Goal: Transaction & Acquisition: Purchase product/service

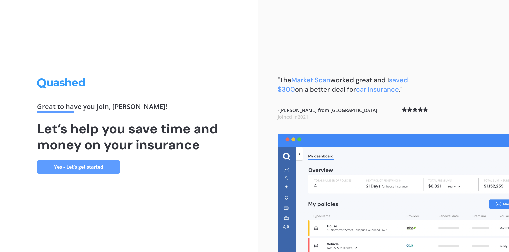
click at [75, 167] on link "Yes - Let’s get started" at bounding box center [78, 166] width 83 height 13
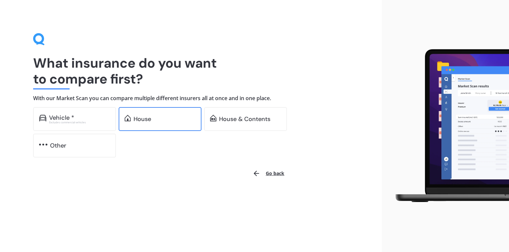
click at [141, 122] on div "House" at bounding box center [143, 119] width 18 height 7
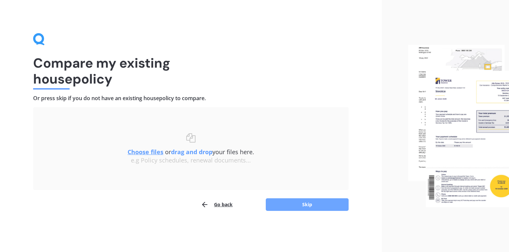
click at [306, 205] on button "Skip" at bounding box center [307, 204] width 83 height 13
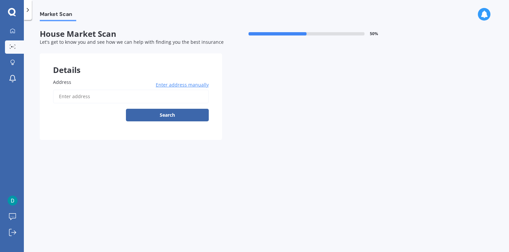
click at [88, 93] on input "Address" at bounding box center [131, 96] width 156 height 14
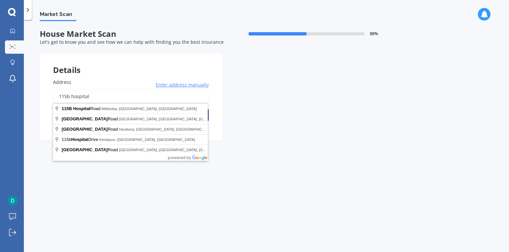
click at [95, 94] on input "115b hospital" at bounding box center [131, 96] width 156 height 14
click at [97, 95] on input "115b hospital" at bounding box center [131, 96] width 156 height 14
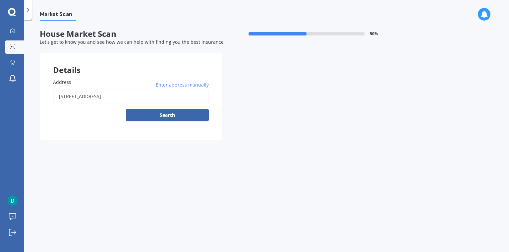
type input "[STREET_ADDRESS]"
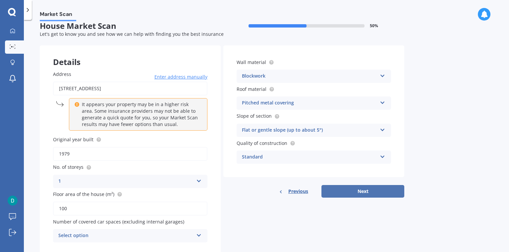
scroll to position [22, 0]
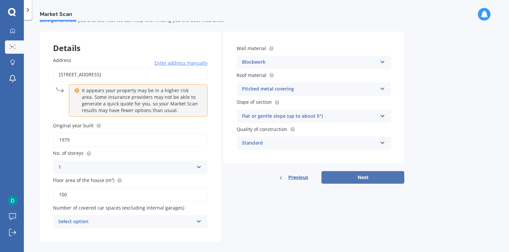
click at [362, 175] on button "Next" at bounding box center [362, 177] width 83 height 13
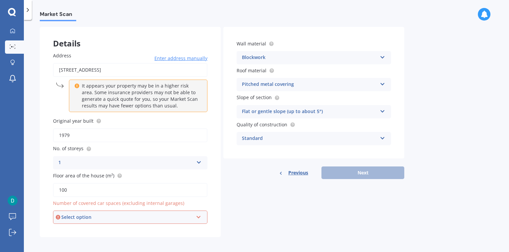
scroll to position [28, 0]
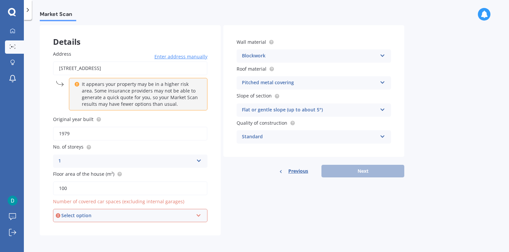
click at [167, 220] on div "Select option 0 1 2 3 4 5+" at bounding box center [130, 215] width 154 height 13
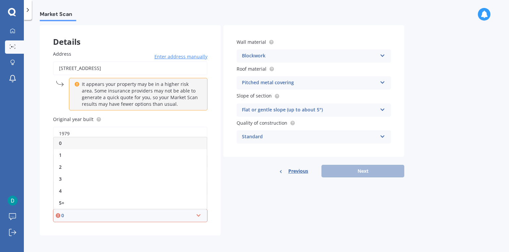
click at [244, 189] on div "Details Address [STREET_ADDRESS] Enter address manually It appears your propert…" at bounding box center [222, 130] width 365 height 210
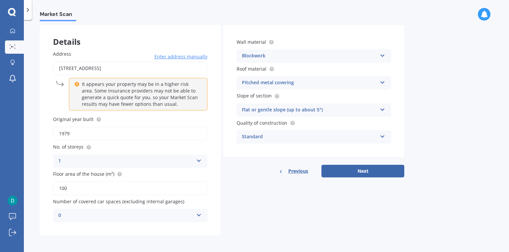
click at [144, 216] on div "0" at bounding box center [125, 215] width 135 height 8
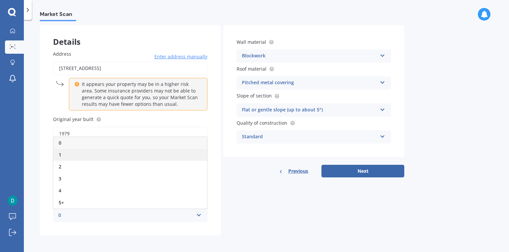
click at [133, 156] on div "1" at bounding box center [130, 155] width 154 height 12
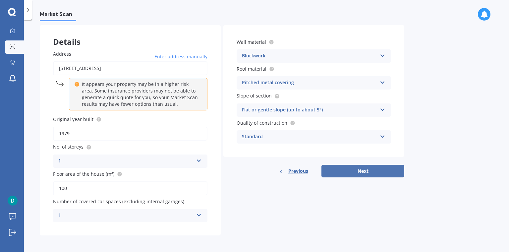
click at [362, 173] on button "Next" at bounding box center [362, 171] width 83 height 13
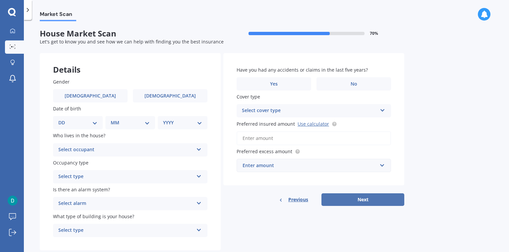
scroll to position [0, 0]
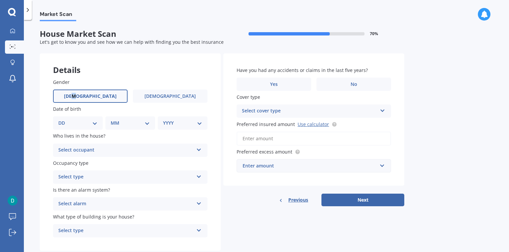
click at [94, 99] on span "[DEMOGRAPHIC_DATA]" at bounding box center [90, 96] width 53 height 6
drag, startPoint x: 94, startPoint y: 99, endPoint x: 67, endPoint y: 124, distance: 36.8
click at [67, 124] on select "DD 01 02 03 04 05 06 07 08 09 10 11 12 13 14 15 16 17 18 19 20 21 22 23 24 25 2…" at bounding box center [77, 122] width 39 height 7
select select "13"
click at [64, 119] on select "DD 01 02 03 04 05 06 07 08 09 10 11 12 13 14 15 16 17 18 19 20 21 22 23 24 25 2…" at bounding box center [77, 122] width 39 height 7
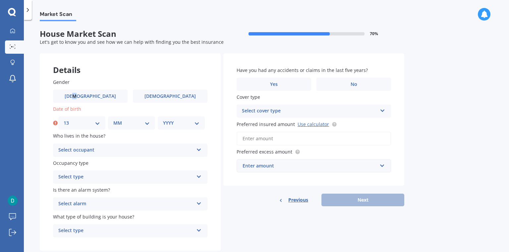
click at [117, 123] on select "MM 01 02 03 04 05 06 07 08 09 10 11 12" at bounding box center [131, 122] width 36 height 7
click at [113, 119] on select "MM 01 02 03 04 05 06 07 08 09 10 11 12" at bounding box center [131, 122] width 36 height 7
click at [123, 123] on select "MM 01 02 03 04 05 06 07 08 09 10 11 12" at bounding box center [131, 122] width 36 height 7
select select "12"
click at [113, 119] on select "MM 01 02 03 04 05 06 07 08 09 10 11 12" at bounding box center [131, 122] width 36 height 7
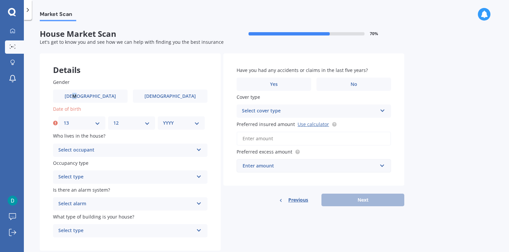
click at [169, 126] on select "YYYY 2009 2008 2007 2006 2005 2004 2003 2002 2001 2000 1999 1998 1997 1996 1995…" at bounding box center [181, 122] width 36 height 7
select select "1978"
click at [163, 119] on select "YYYY 2009 2008 2007 2006 2005 2004 2003 2002 2001 2000 1999 1998 1997 1996 1995…" at bounding box center [181, 122] width 36 height 7
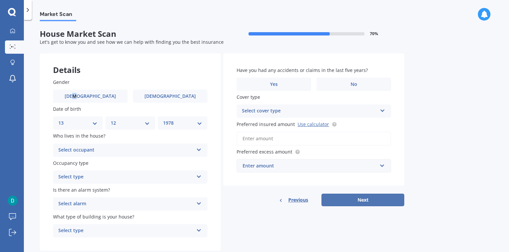
click at [344, 200] on button "Next" at bounding box center [362, 200] width 83 height 13
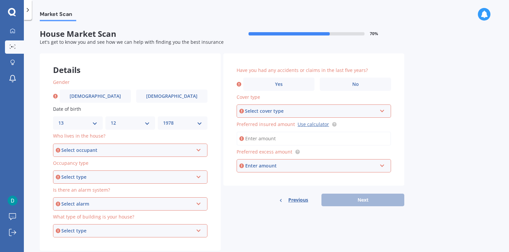
click at [141, 150] on div "Select occupant" at bounding box center [127, 149] width 132 height 7
click at [68, 163] on span "Owner" at bounding box center [66, 162] width 15 height 6
click at [109, 176] on div "Select type" at bounding box center [127, 176] width 132 height 7
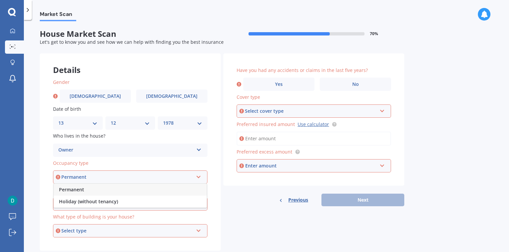
click at [72, 189] on span "Permanent" at bounding box center [71, 189] width 25 height 6
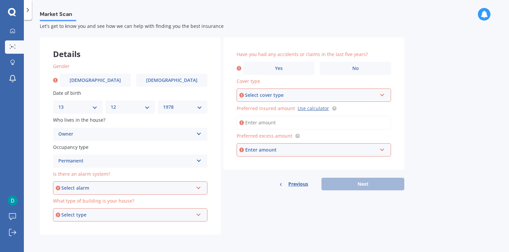
scroll to position [16, 0]
click at [96, 188] on div "Select alarm" at bounding box center [127, 187] width 132 height 7
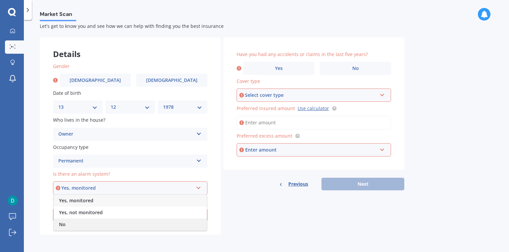
click at [69, 224] on div "No" at bounding box center [130, 224] width 153 height 12
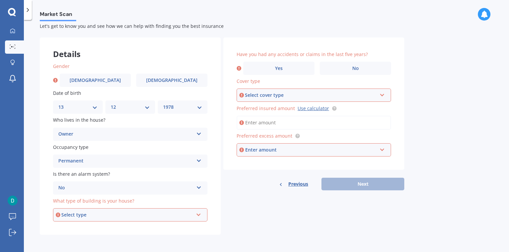
click at [80, 214] on div "Select type" at bounding box center [127, 214] width 132 height 7
click at [86, 180] on span "Freestanding" at bounding box center [73, 178] width 29 height 6
click at [363, 69] on label "No" at bounding box center [355, 68] width 71 height 13
click at [0, 0] on input "No" at bounding box center [0, 0] width 0 height 0
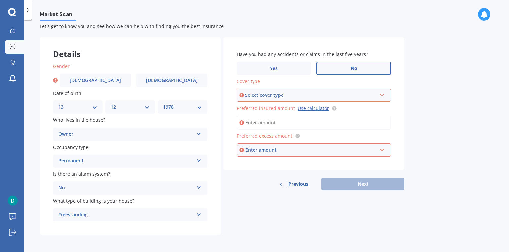
click at [284, 97] on div "Select cover type" at bounding box center [311, 94] width 132 height 7
click at [270, 109] on div "High" at bounding box center [313, 108] width 153 height 12
click at [265, 121] on input "Preferred insured amount Use calculator" at bounding box center [314, 123] width 154 height 14
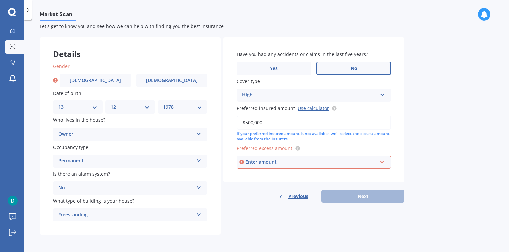
type input "$500,000"
click at [301, 163] on div "Enter amount" at bounding box center [311, 161] width 132 height 7
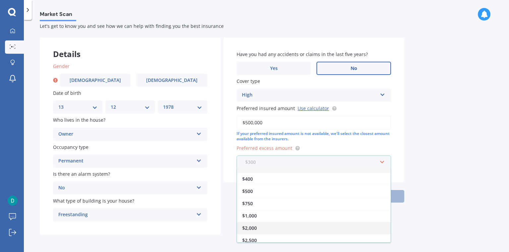
scroll to position [11, 0]
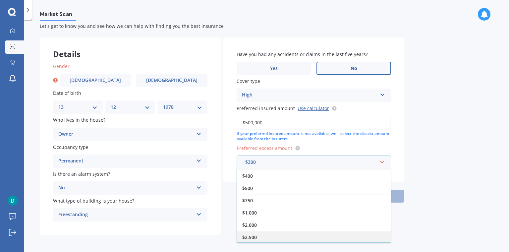
click at [297, 235] on div "$2,500" at bounding box center [314, 237] width 154 height 12
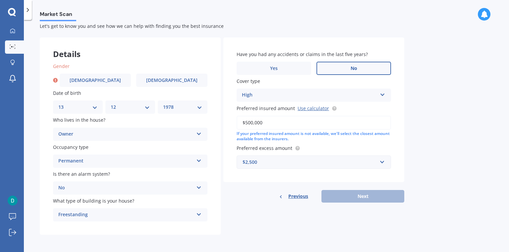
click at [373, 178] on div "Have you had any accidents or claims in the last five years? Yes No Cover type …" at bounding box center [313, 109] width 181 height 145
click at [355, 199] on div "Previous Next" at bounding box center [313, 196] width 181 height 13
click at [100, 80] on span "[DEMOGRAPHIC_DATA]" at bounding box center [95, 81] width 53 height 6
click at [0, 0] on input "[DEMOGRAPHIC_DATA]" at bounding box center [0, 0] width 0 height 0
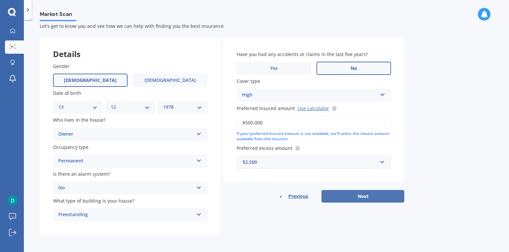
click at [342, 199] on button "Next" at bounding box center [362, 196] width 83 height 13
select select "13"
select select "12"
select select "1978"
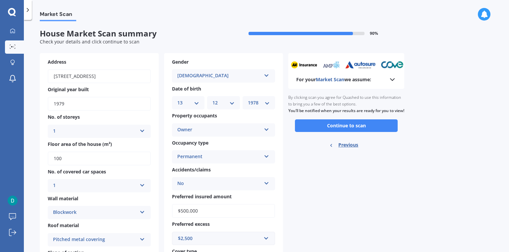
scroll to position [0, 0]
click at [351, 132] on button "Continue to scan" at bounding box center [346, 126] width 103 height 13
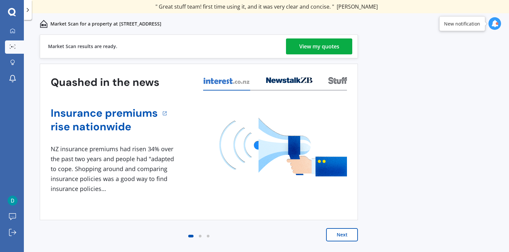
click at [333, 45] on div "View my quotes" at bounding box center [319, 46] width 40 height 16
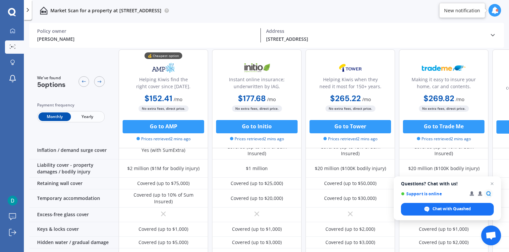
scroll to position [22, 0]
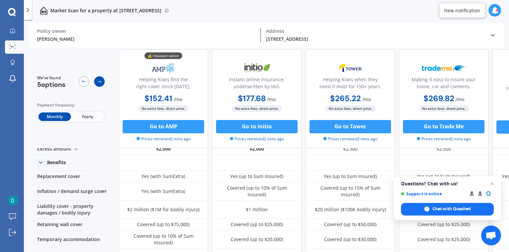
click at [99, 81] on icon at bounding box center [99, 81] width 5 height 5
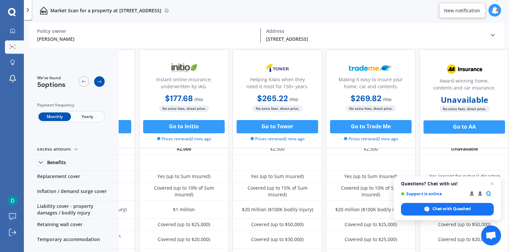
scroll to position [22, 76]
click at [82, 80] on icon at bounding box center [83, 81] width 5 height 5
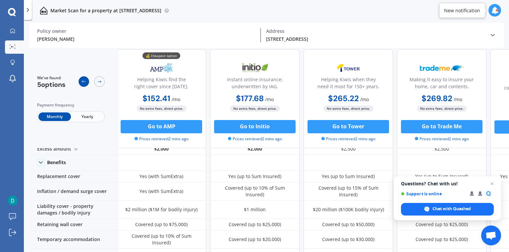
scroll to position [22, 0]
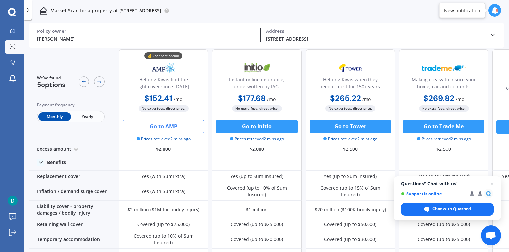
drag, startPoint x: 170, startPoint y: 127, endPoint x: 161, endPoint y: 127, distance: 8.9
click at [161, 127] on button "Go to AMP" at bounding box center [164, 126] width 82 height 13
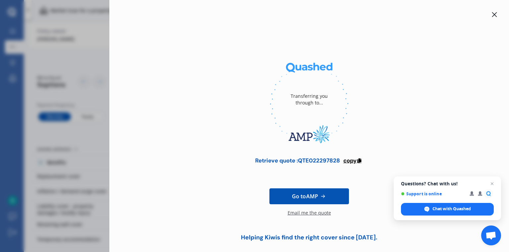
click at [347, 160] on span "copy" at bounding box center [349, 160] width 13 height 7
